Goal: Information Seeking & Learning: Learn about a topic

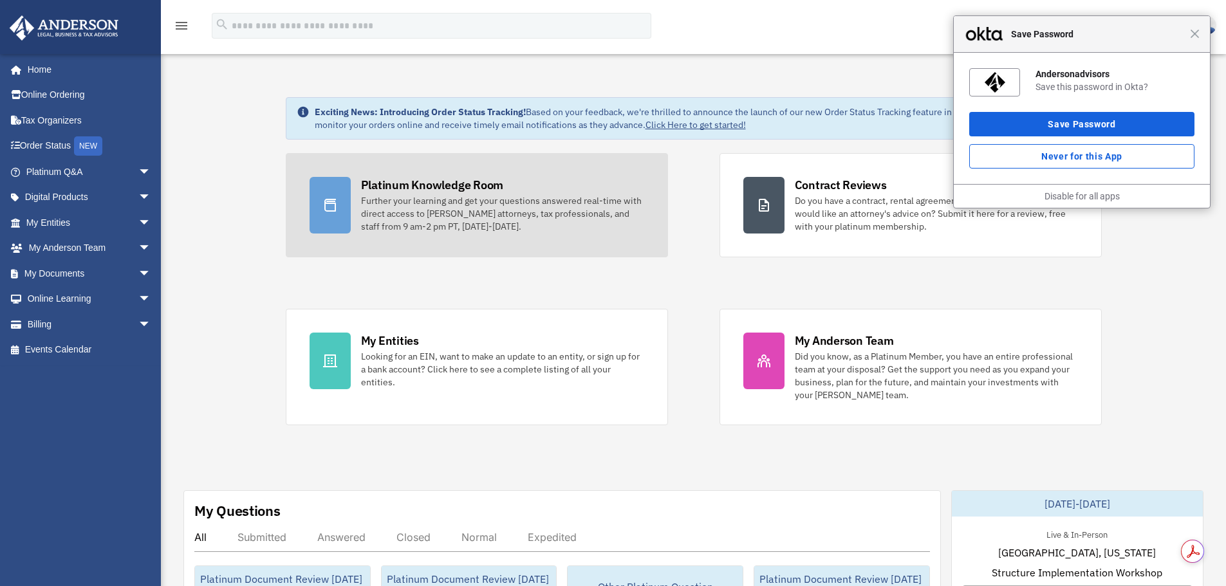
click at [426, 184] on div "Platinum Knowledge Room" at bounding box center [432, 185] width 143 height 16
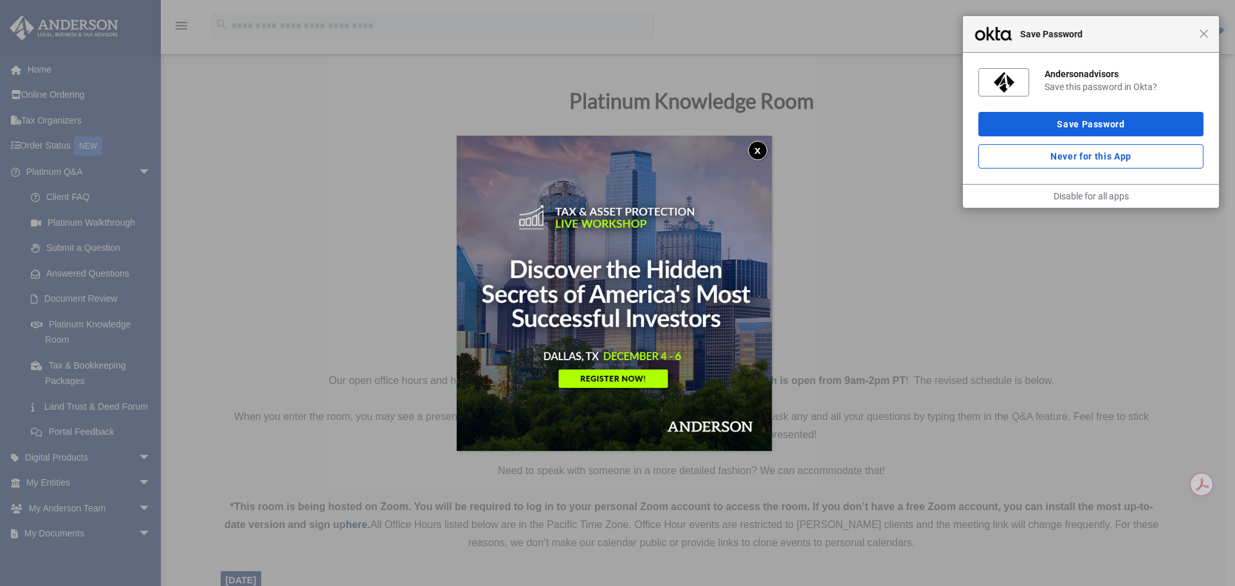
click at [757, 147] on button "x" at bounding box center [757, 150] width 19 height 19
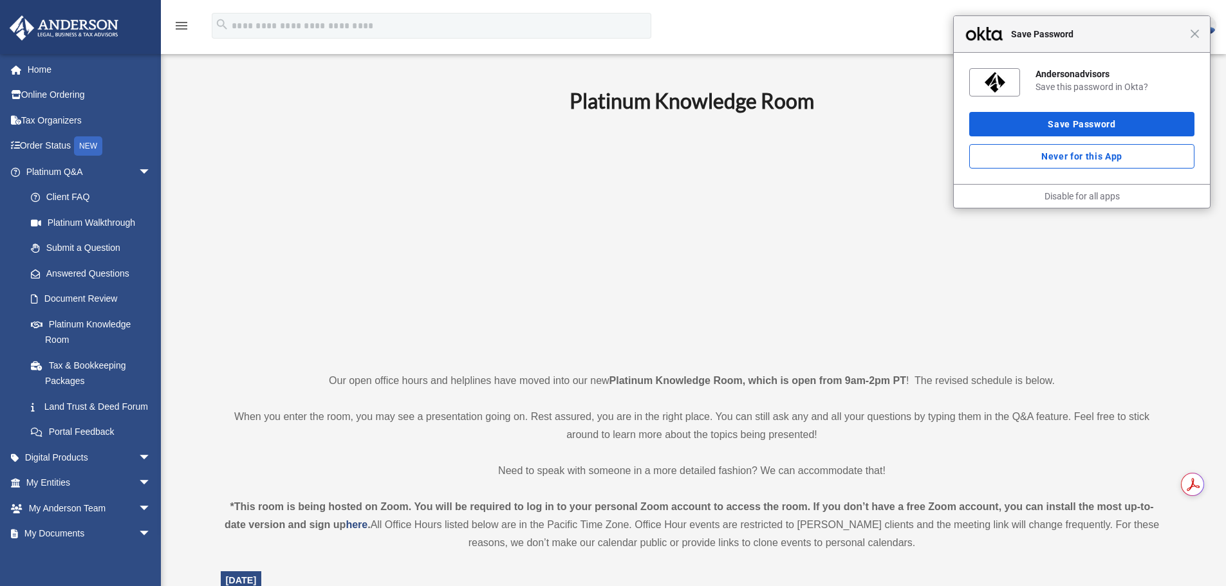
click at [1194, 25] on div "Close Save Password" at bounding box center [1082, 34] width 256 height 37
click at [1194, 36] on span "Close" at bounding box center [1195, 34] width 10 height 10
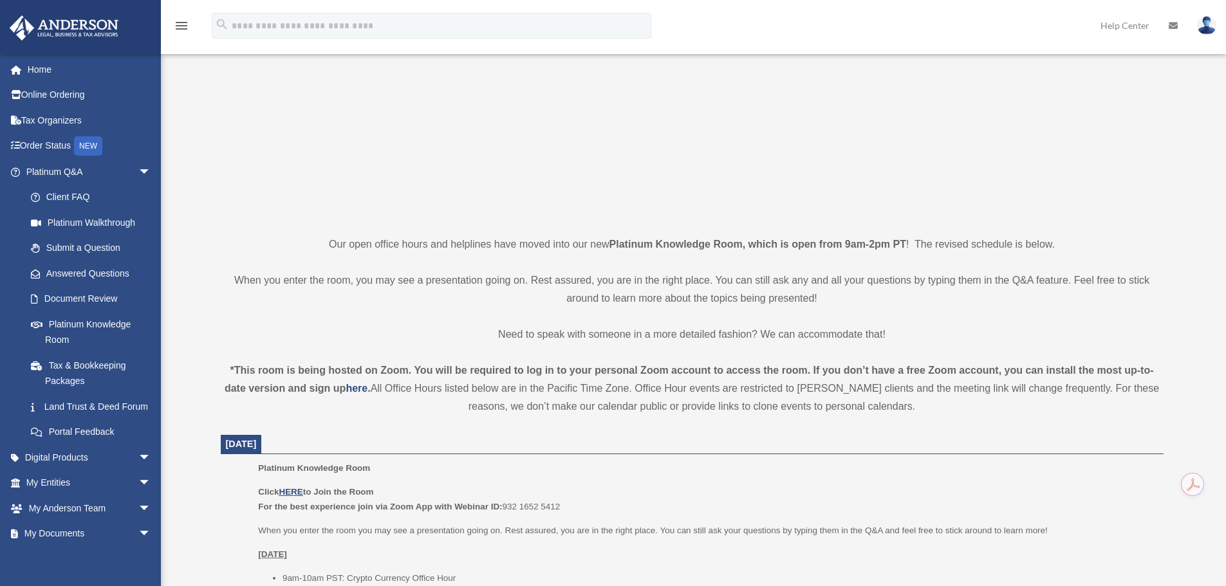
scroll to position [322, 0]
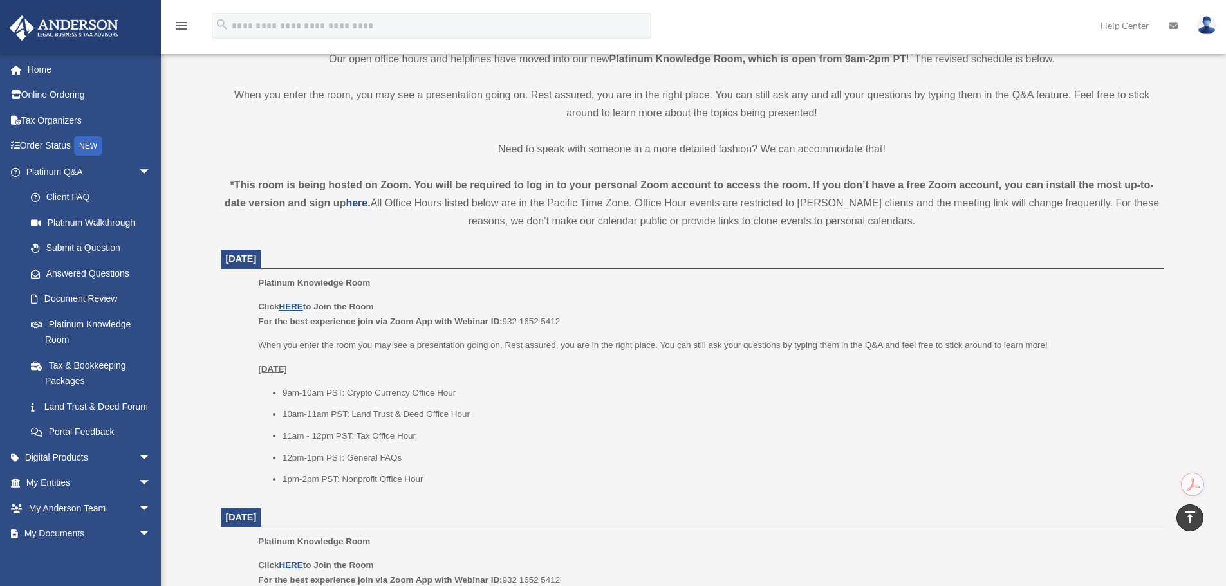
click at [295, 307] on u "HERE" at bounding box center [291, 307] width 24 height 10
